Goal: Transaction & Acquisition: Purchase product/service

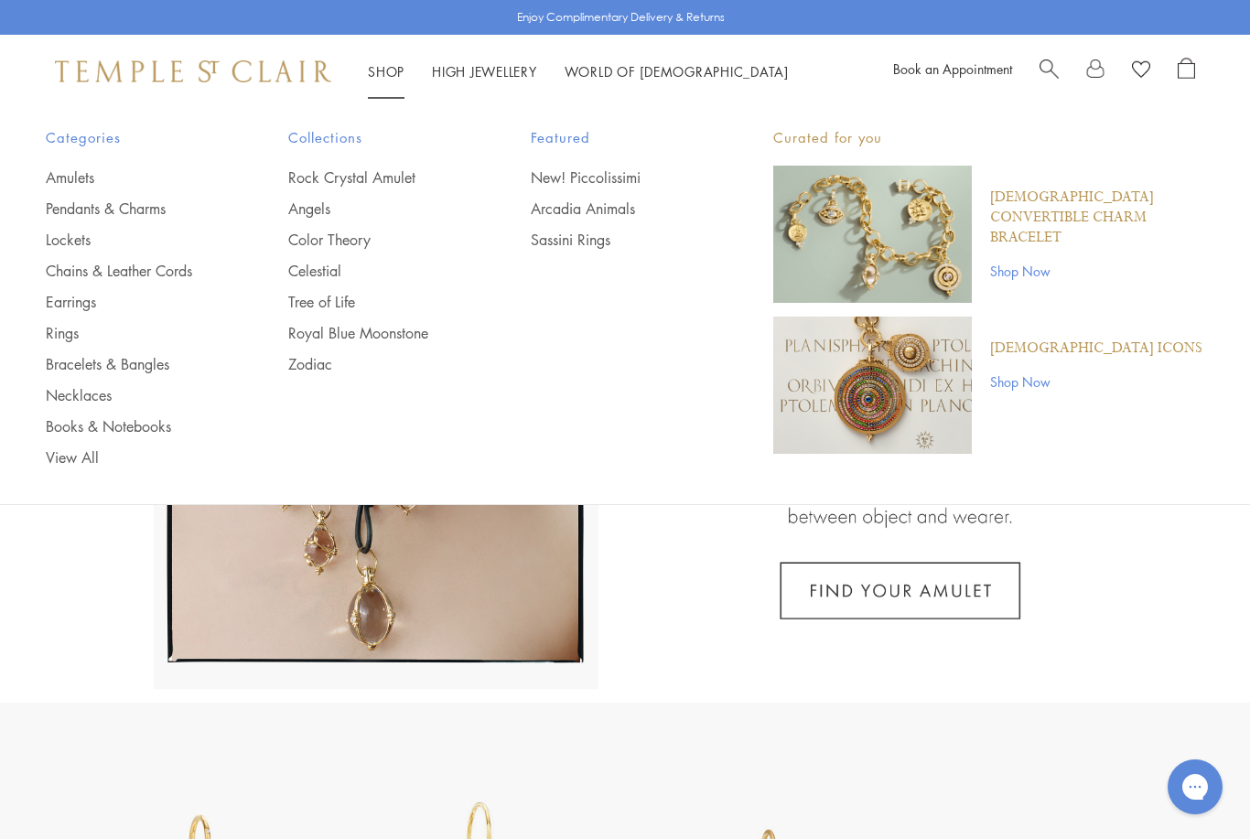
click at [80, 296] on link "Earrings" at bounding box center [130, 302] width 169 height 20
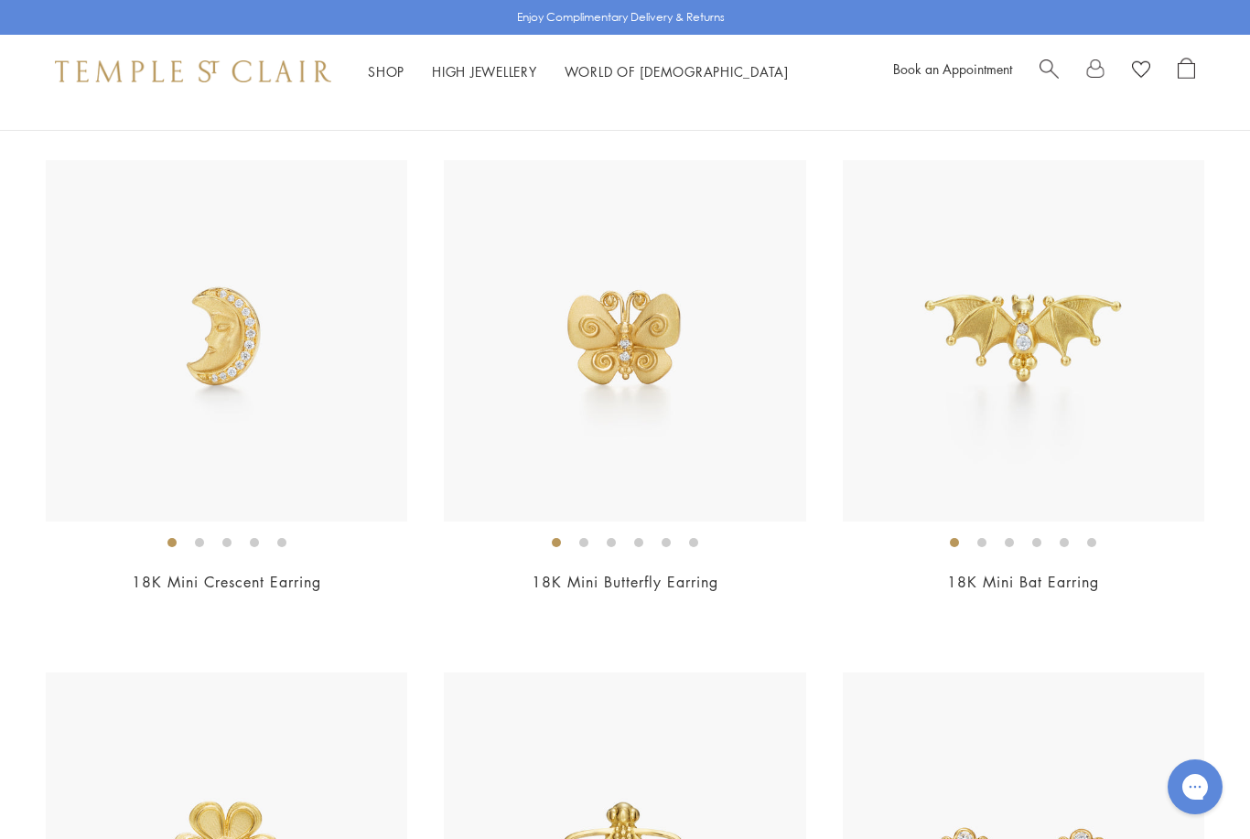
scroll to position [175, 0]
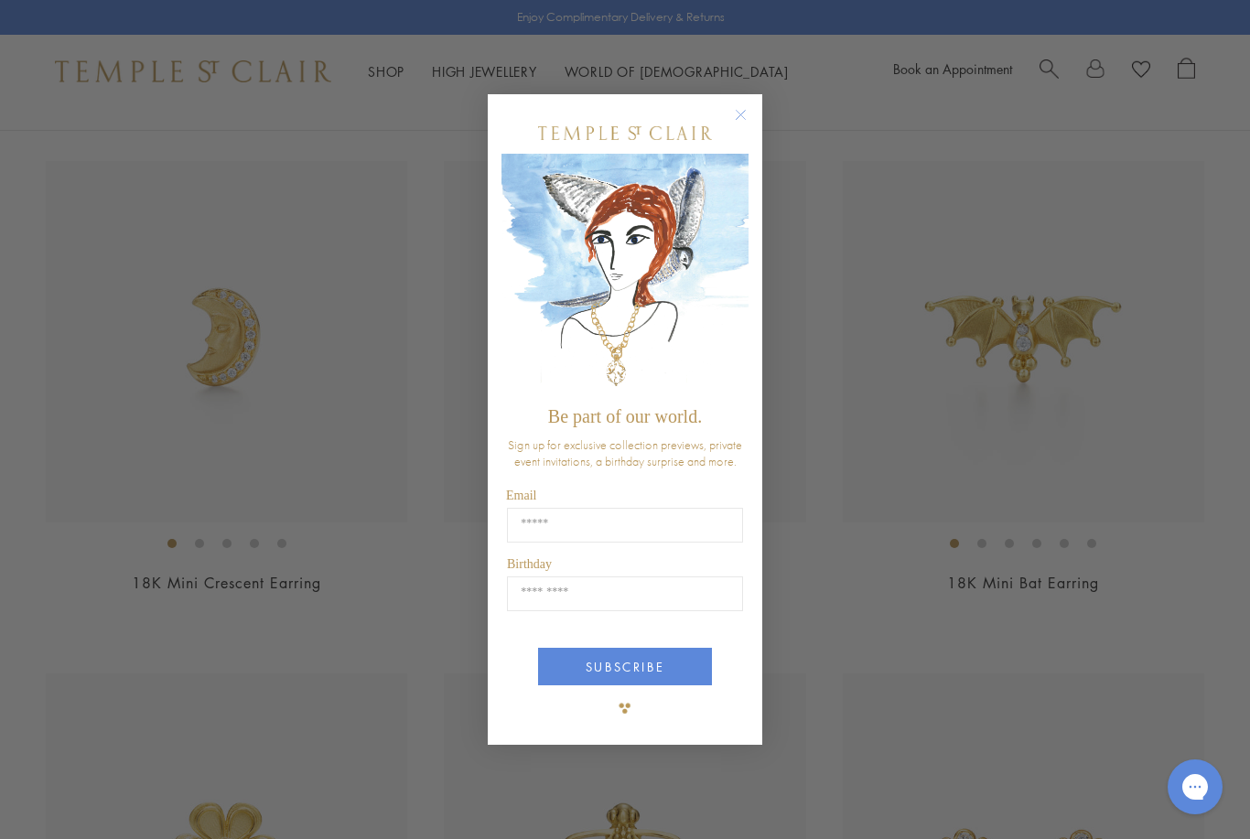
click at [740, 125] on circle "Close dialog" at bounding box center [741, 114] width 22 height 22
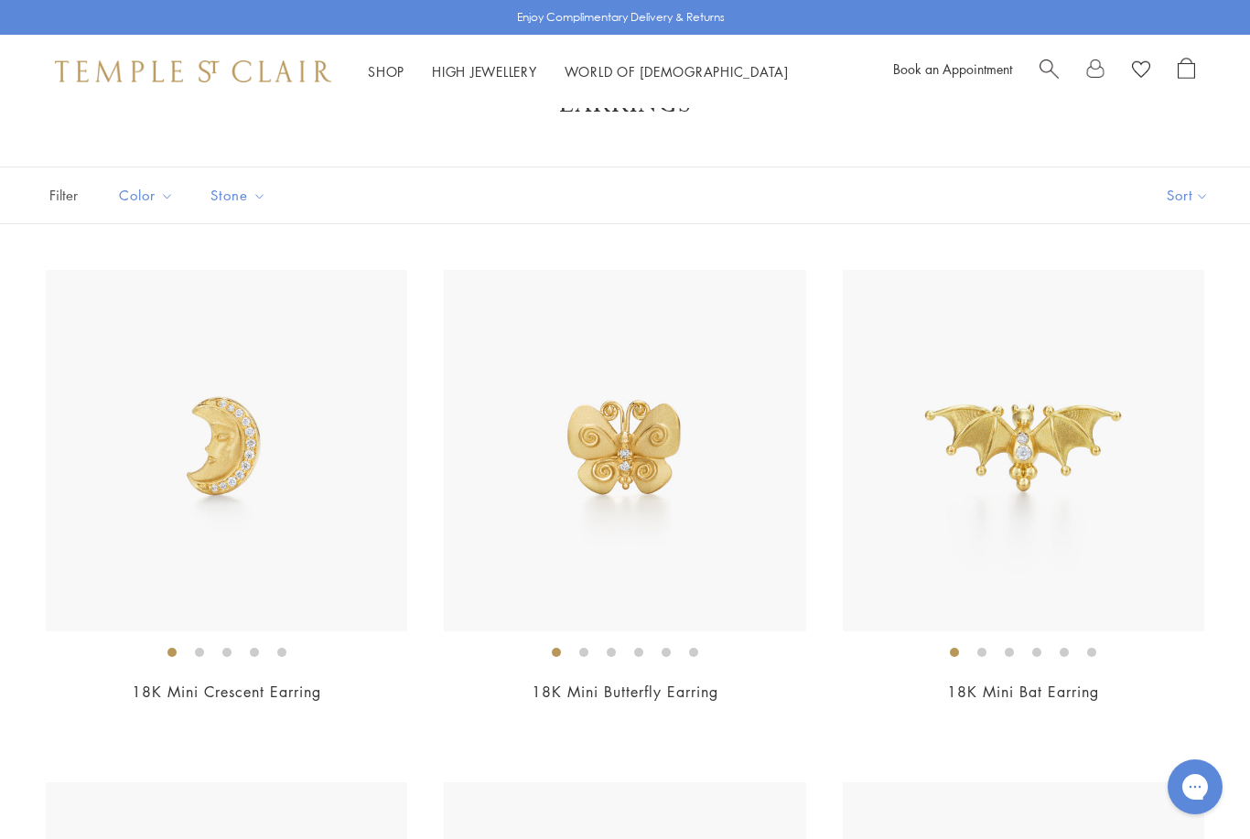
scroll to position [0, 0]
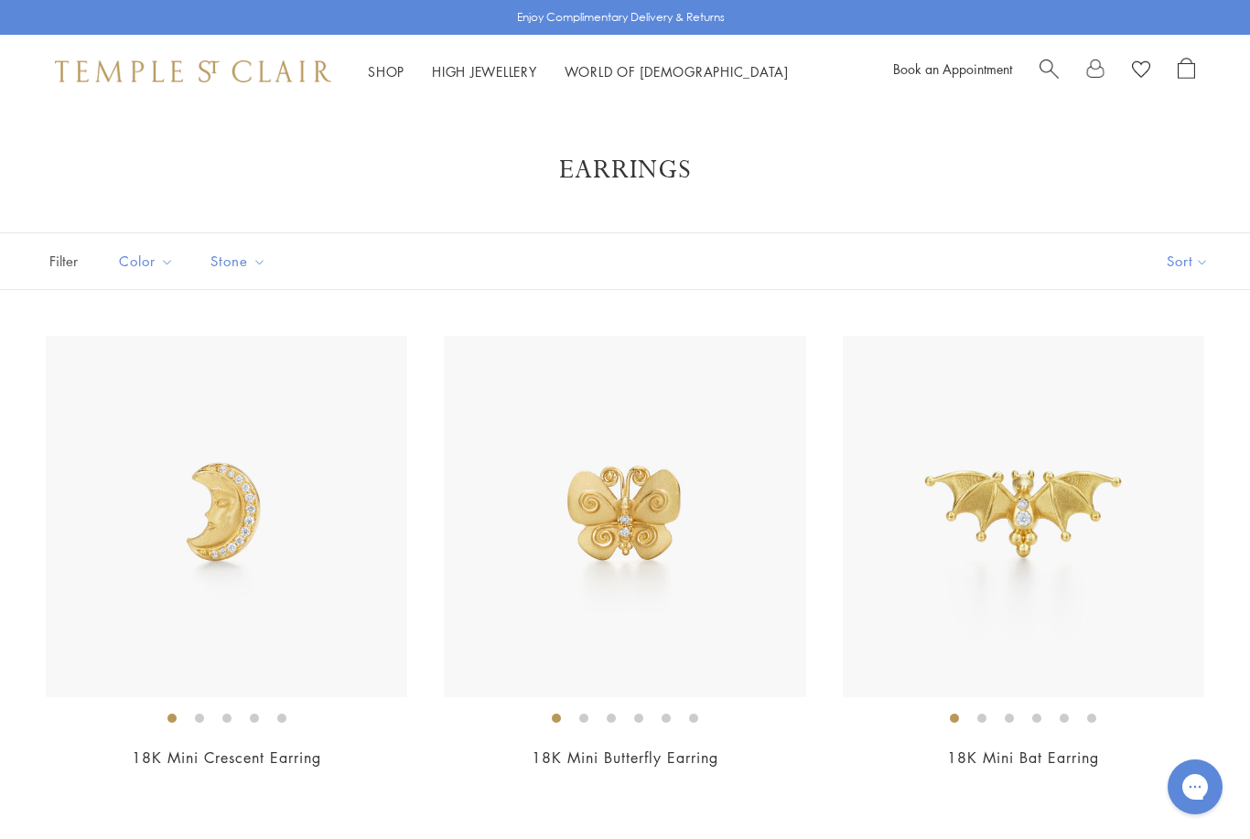
click at [1181, 259] on button "Sort" at bounding box center [1187, 261] width 124 height 56
click at [1191, 263] on button "Sort" at bounding box center [1187, 261] width 124 height 56
click at [1192, 388] on button "Price, low to high" at bounding box center [1157, 390] width 186 height 45
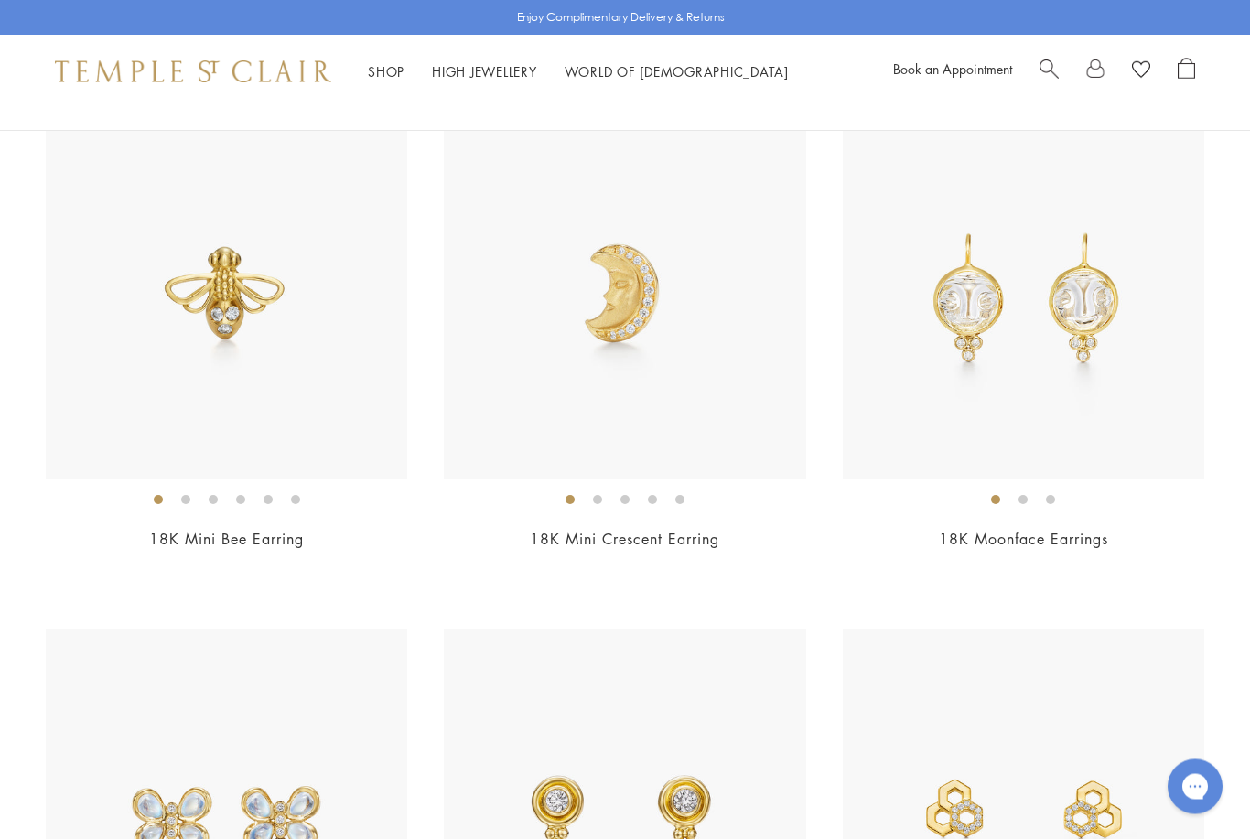
scroll to position [731, 0]
click at [1077, 434] on img at bounding box center [1022, 297] width 361 height 361
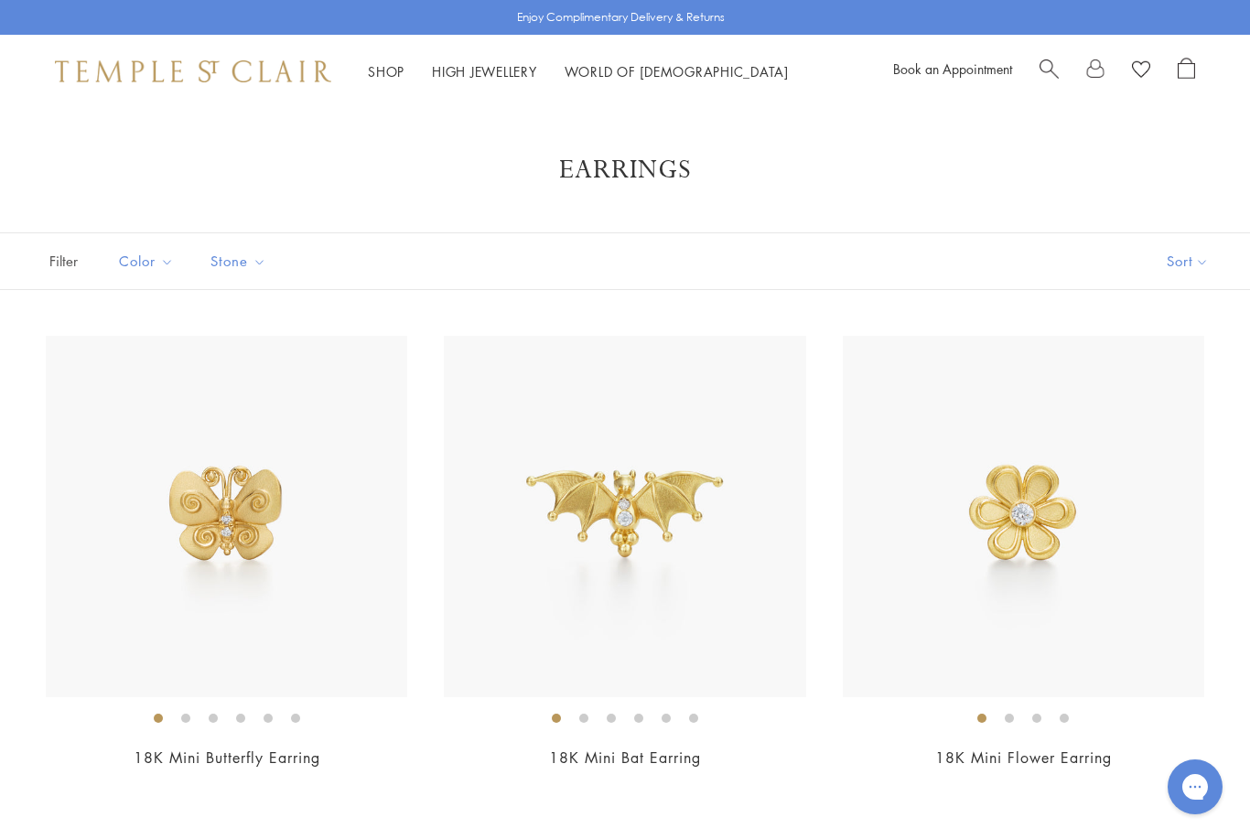
scroll to position [789, 0]
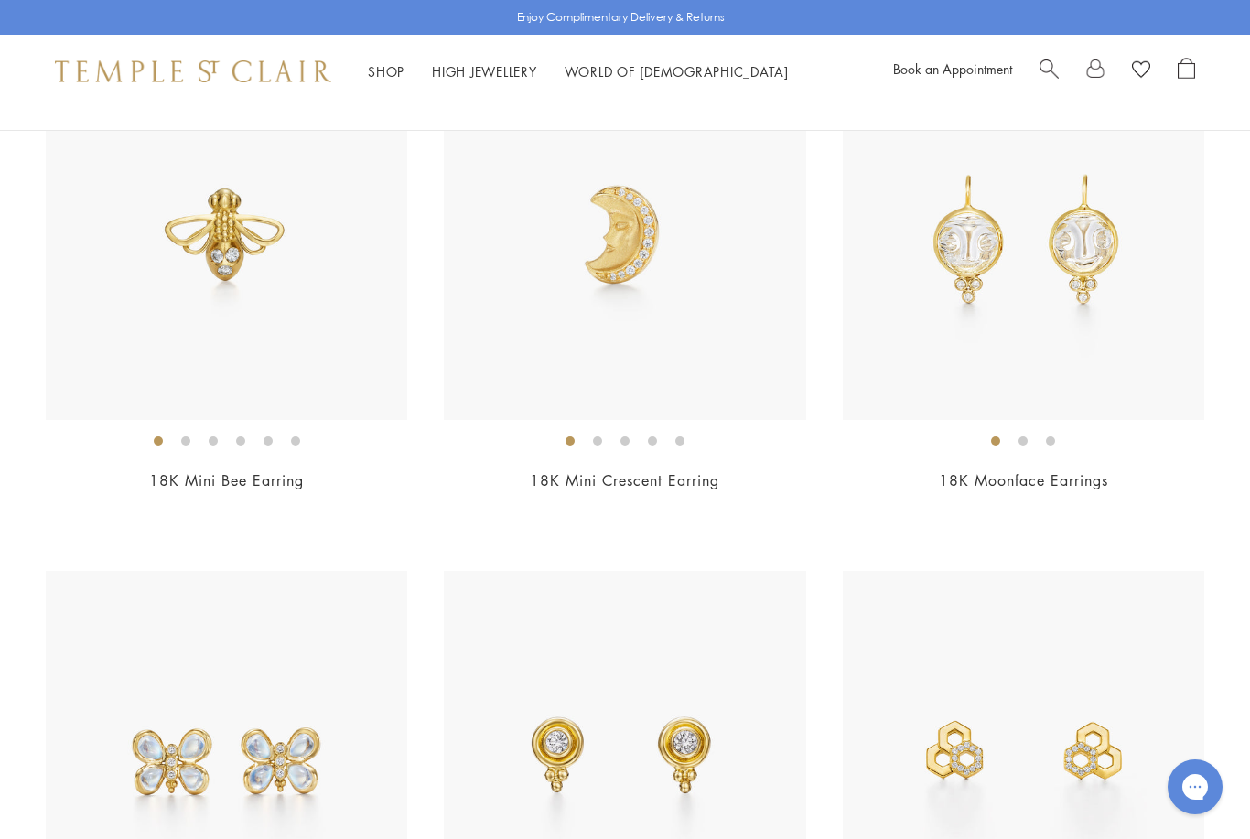
click at [294, 306] on img at bounding box center [226, 239] width 361 height 361
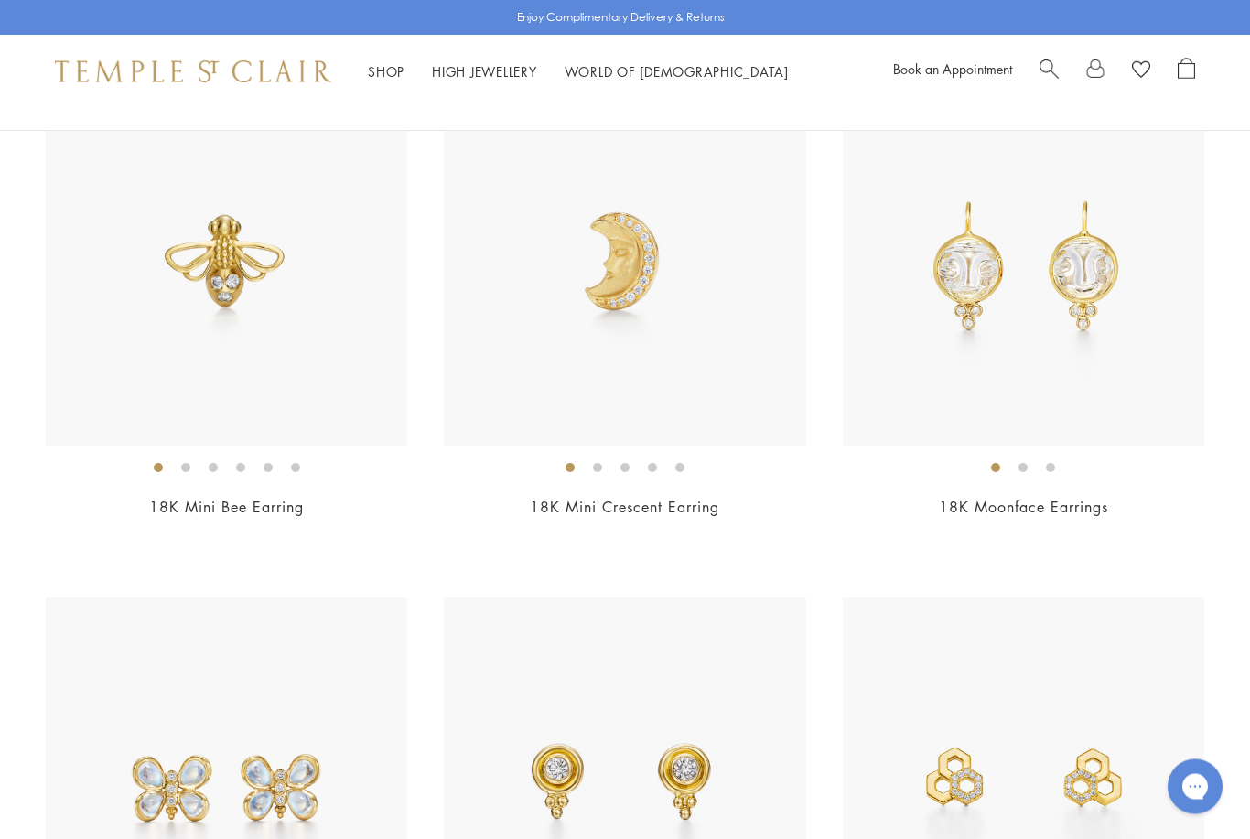
scroll to position [763, 0]
click at [666, 382] on img at bounding box center [624, 265] width 361 height 361
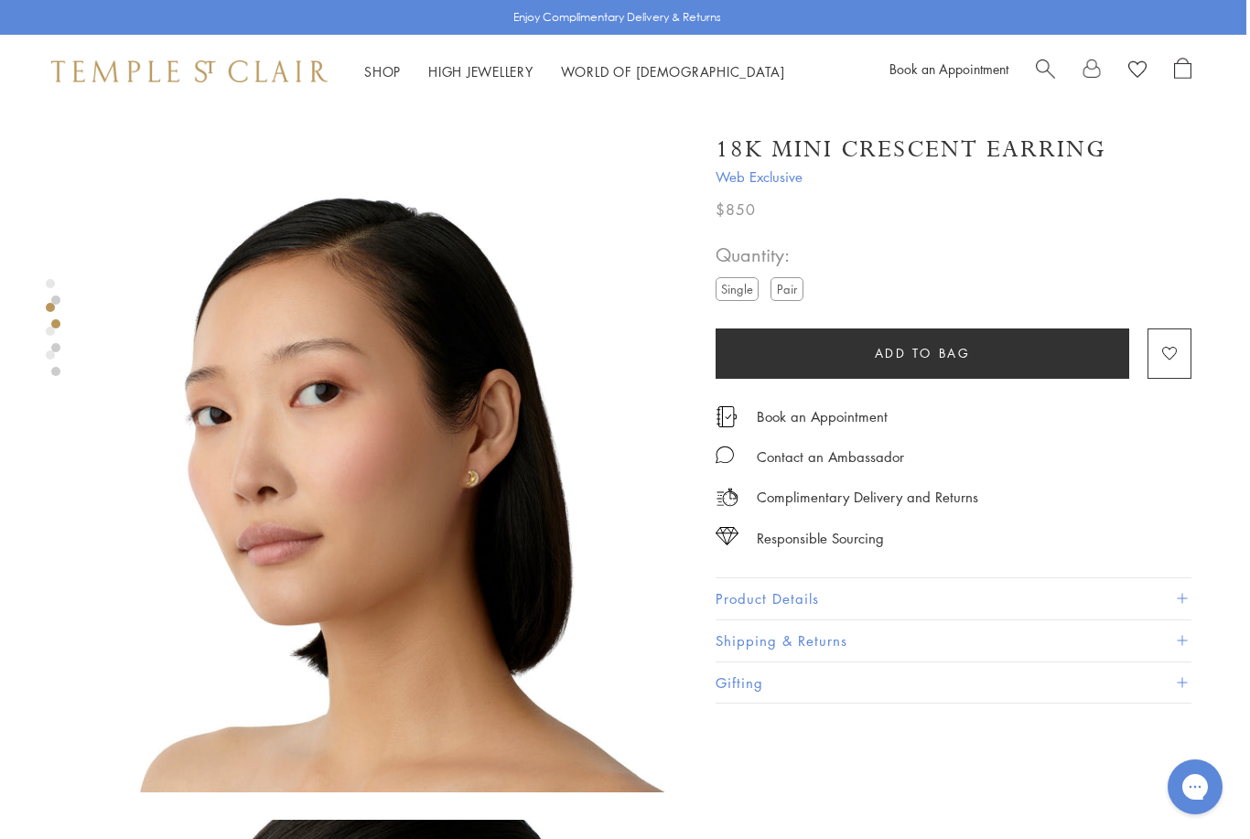
scroll to position [541, 4]
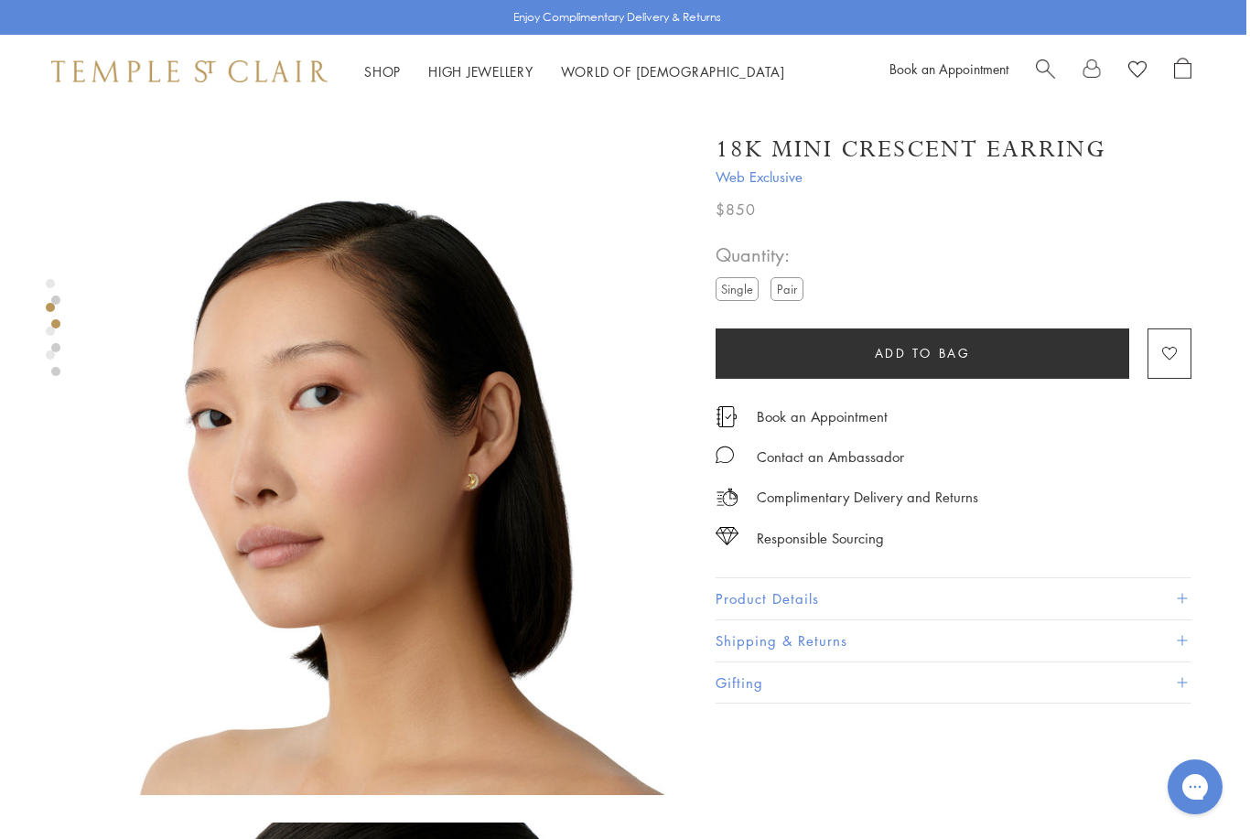
click at [790, 281] on label "Pair" at bounding box center [786, 288] width 33 height 23
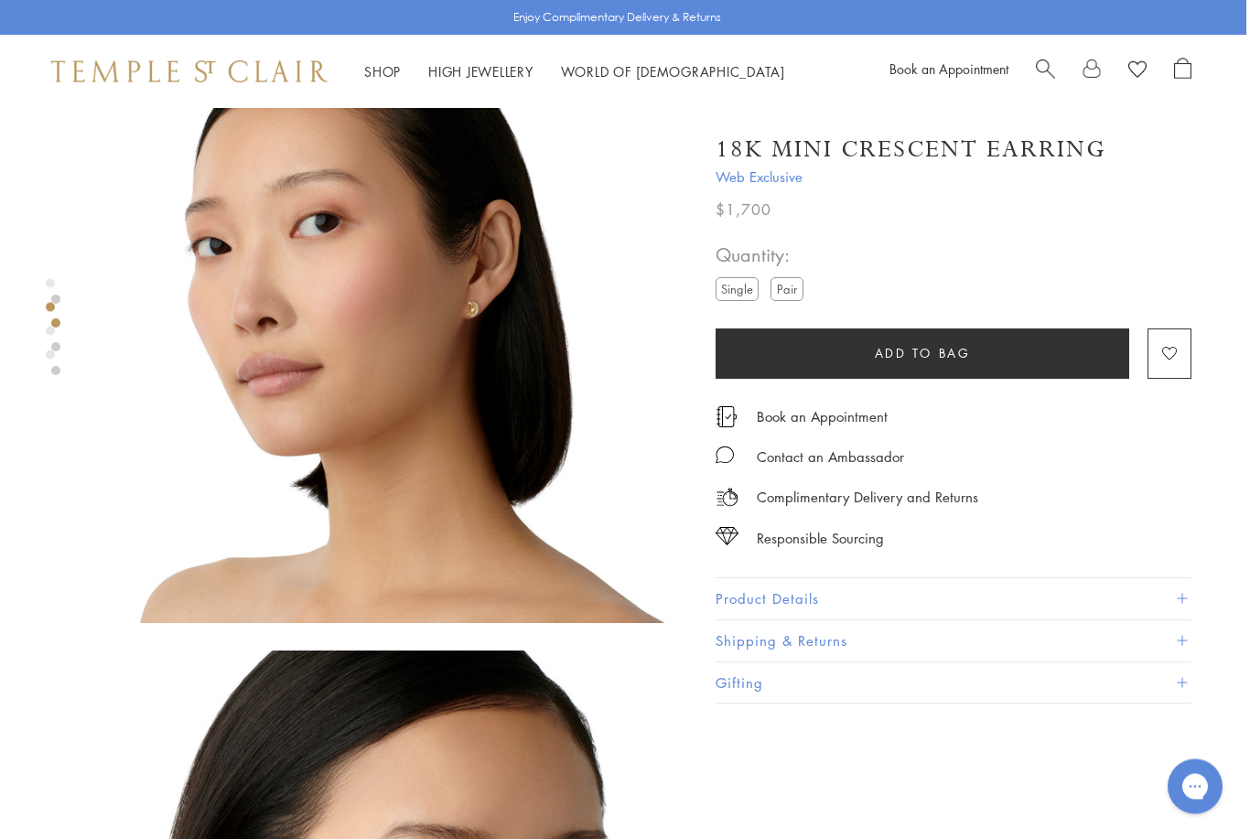
scroll to position [713, 4]
click at [1189, 591] on button "Product Details" at bounding box center [953, 598] width 476 height 41
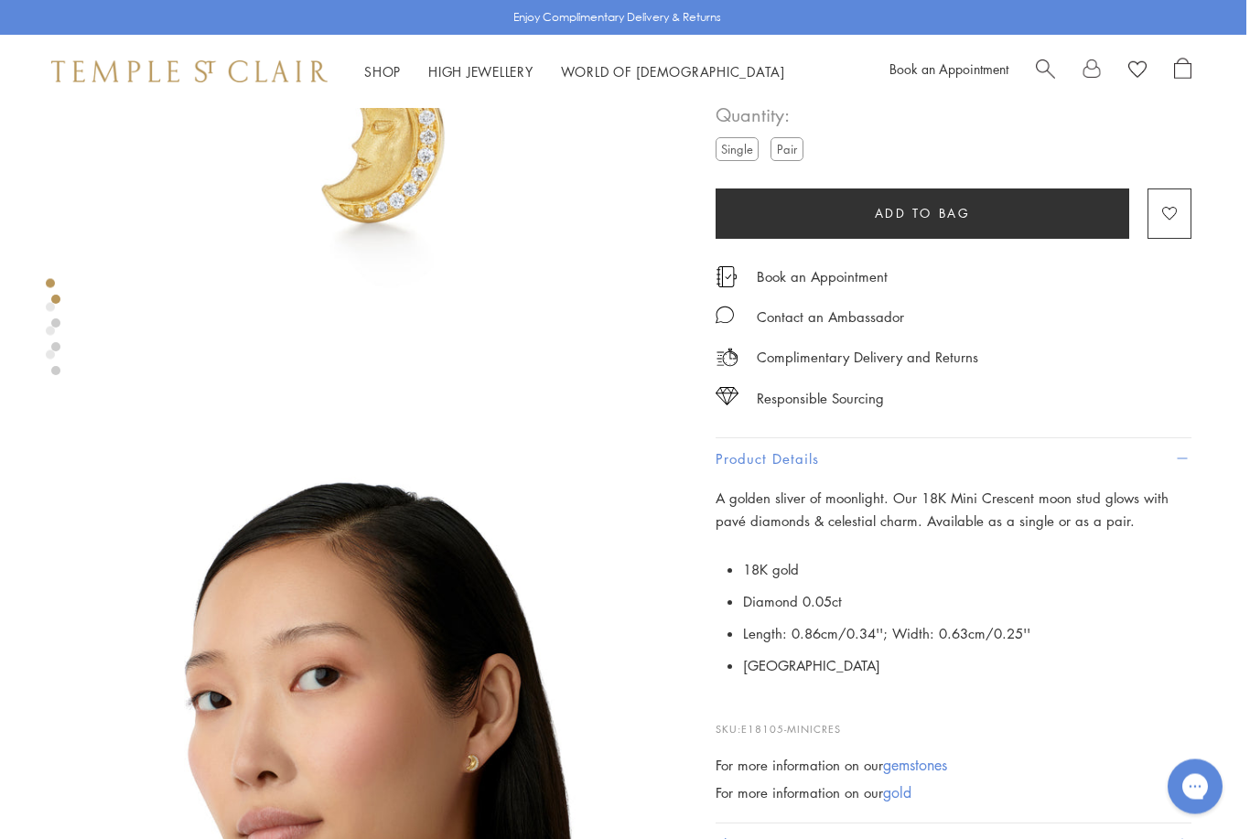
scroll to position [259, 4]
